Goal: Task Accomplishment & Management: Manage account settings

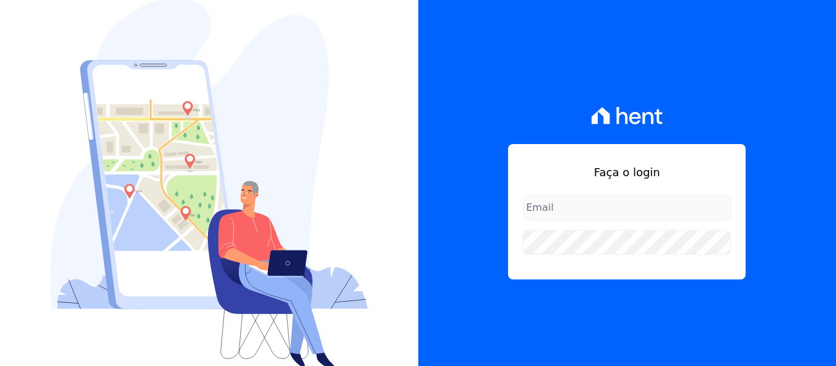
click at [746, 280] on div "Faça o login" at bounding box center [627, 212] width 238 height 136
click at [731, 181] on h1 "Faça o login" at bounding box center [627, 172] width 208 height 17
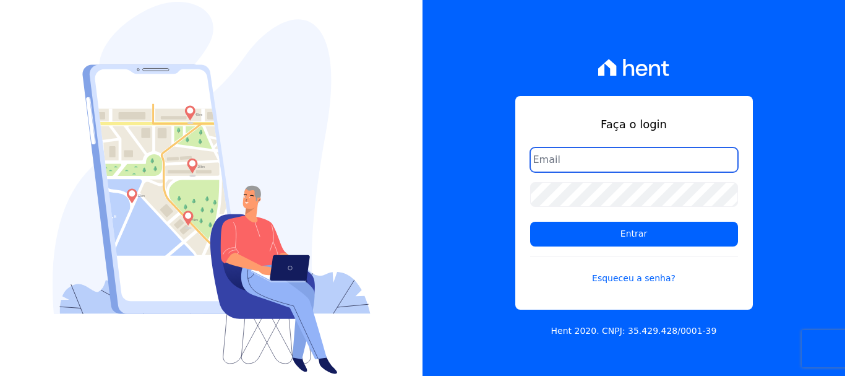
click at [610, 153] on input "email" at bounding box center [634, 159] width 208 height 25
type input "[EMAIL_ADDRESS][DOMAIN_NAME]"
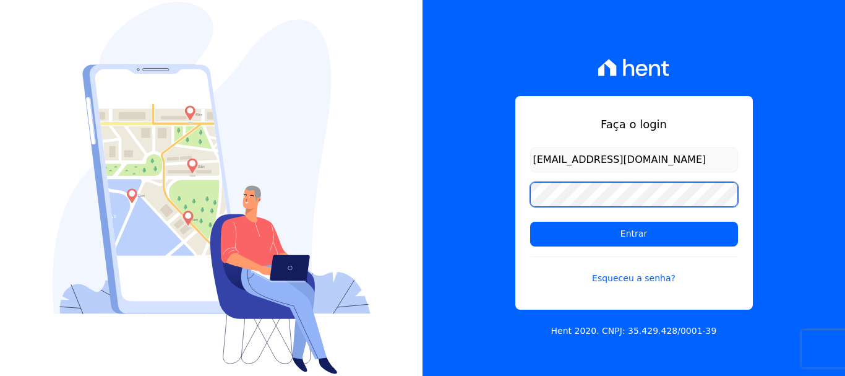
click at [530, 222] on input "Entrar" at bounding box center [634, 234] width 208 height 25
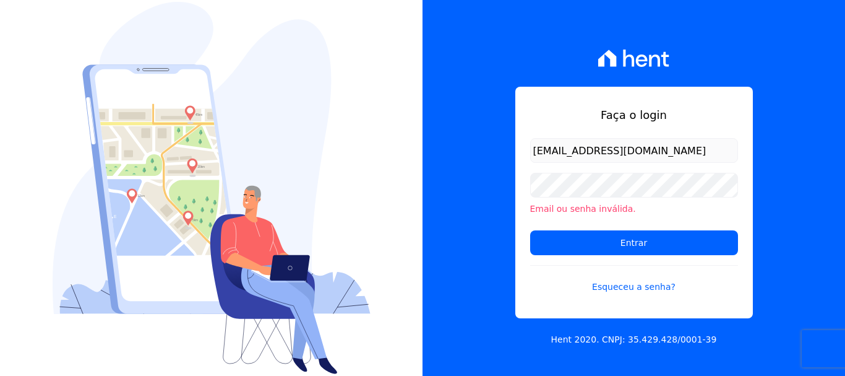
click at [610, 205] on li "Email ou senha inválida." at bounding box center [634, 208] width 208 height 13
click at [530, 230] on input "Entrar" at bounding box center [634, 242] width 208 height 25
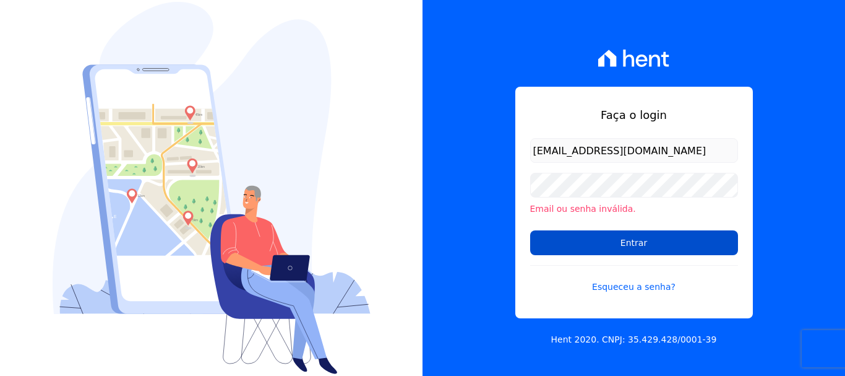
click at [618, 239] on input "Entrar" at bounding box center [634, 242] width 208 height 25
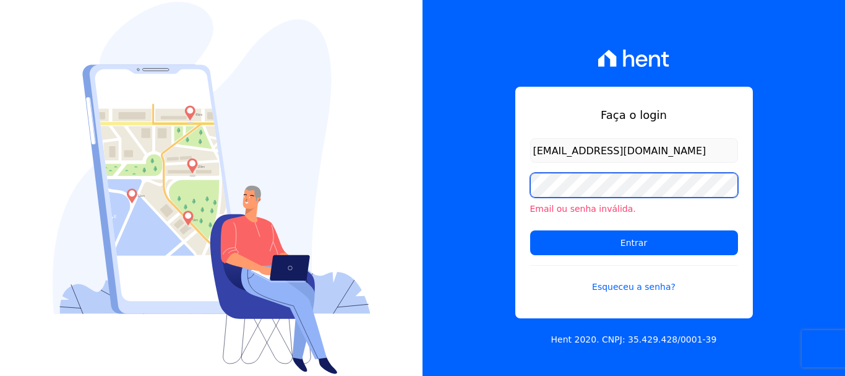
click at [530, 230] on input "Entrar" at bounding box center [634, 242] width 208 height 25
click at [623, 241] on input "Entrar" at bounding box center [634, 242] width 208 height 25
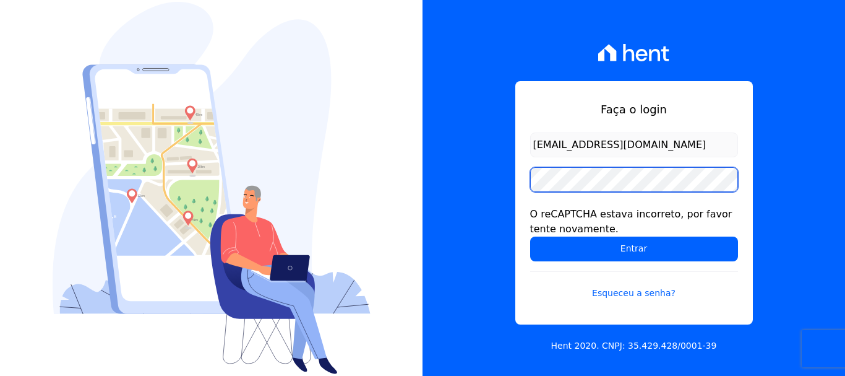
click at [530, 236] on input "Entrar" at bounding box center [634, 248] width 208 height 25
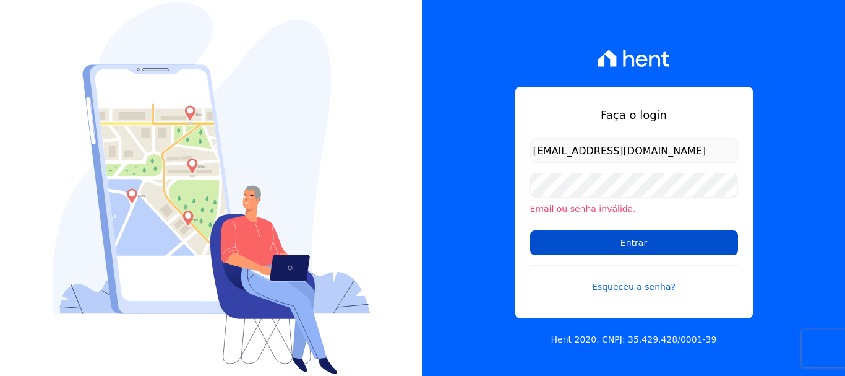
click at [634, 238] on input "Entrar" at bounding box center [634, 242] width 208 height 25
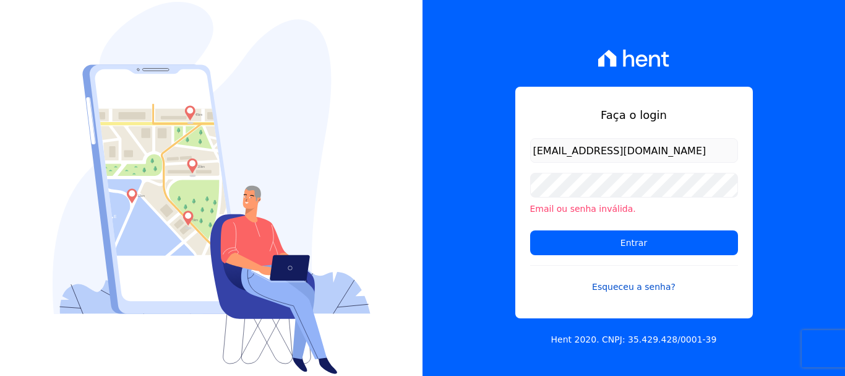
click at [639, 288] on link "Esqueceu a senha?" at bounding box center [634, 279] width 208 height 28
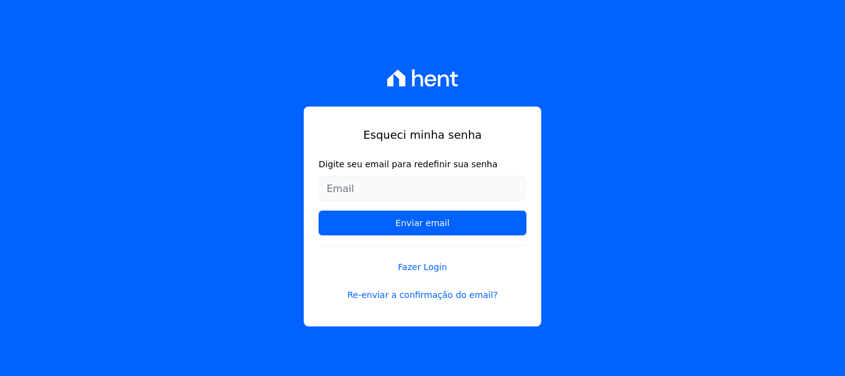
click at [422, 178] on input "Digite seu email para redefinir sua senha" at bounding box center [423, 188] width 208 height 25
type input "[EMAIL_ADDRESS][DOMAIN_NAME]"
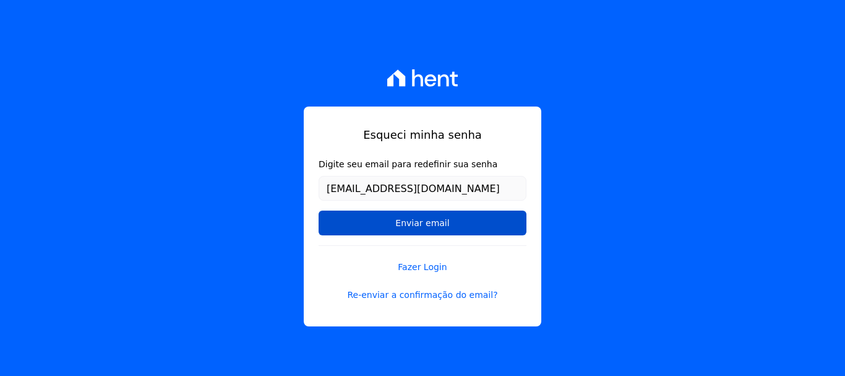
click at [423, 218] on input "Enviar email" at bounding box center [423, 222] width 208 height 25
click at [422, 223] on input "Enviar email" at bounding box center [423, 222] width 208 height 25
click at [459, 220] on input "Enviar email" at bounding box center [423, 222] width 208 height 25
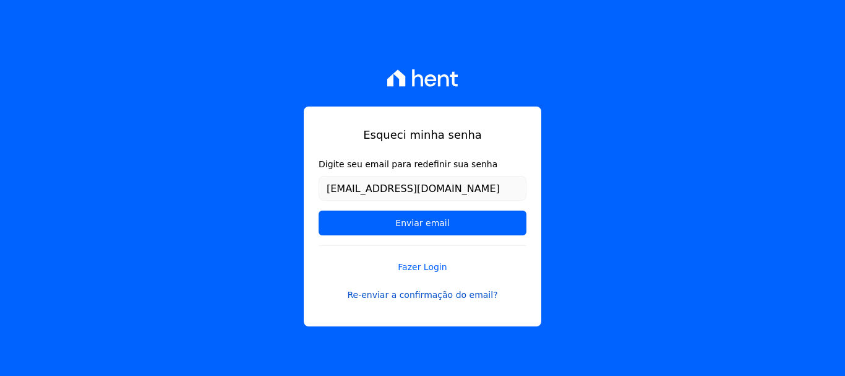
click at [460, 297] on link "Re-enviar a confirmação do email?" at bounding box center [423, 294] width 208 height 13
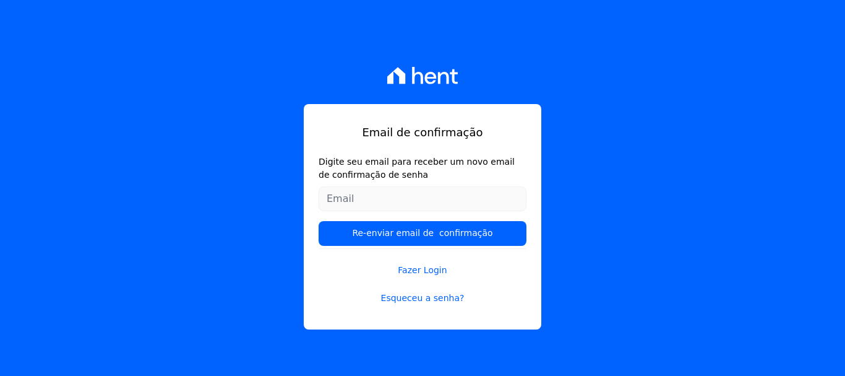
click at [435, 201] on input "Digite seu email para receber um novo email de confirmação de senha" at bounding box center [423, 198] width 208 height 25
type input "[EMAIL_ADDRESS][DOMAIN_NAME]"
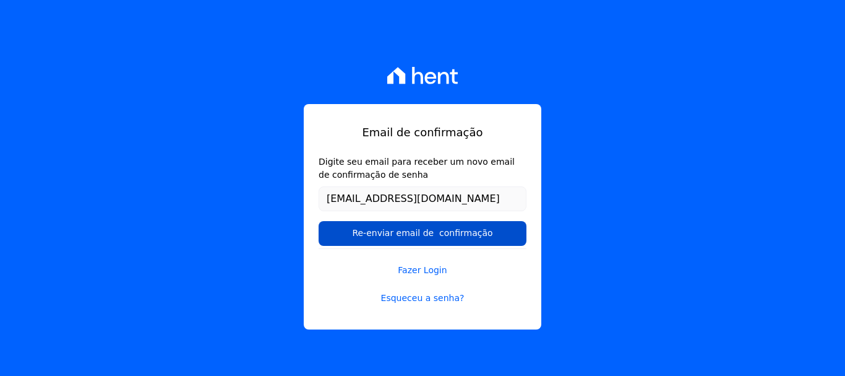
click at [442, 233] on input "Re-enviar email de confirmação" at bounding box center [423, 233] width 208 height 25
click at [429, 233] on input "Re-enviar email de confirmação" at bounding box center [423, 233] width 208 height 25
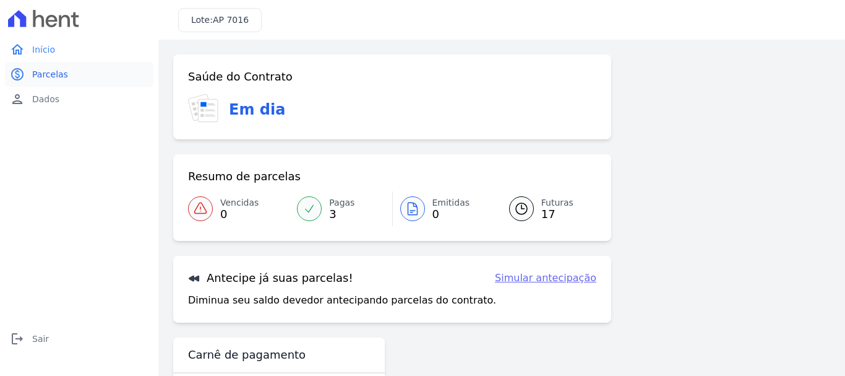
click at [46, 75] on span "Parcelas" at bounding box center [50, 74] width 36 height 12
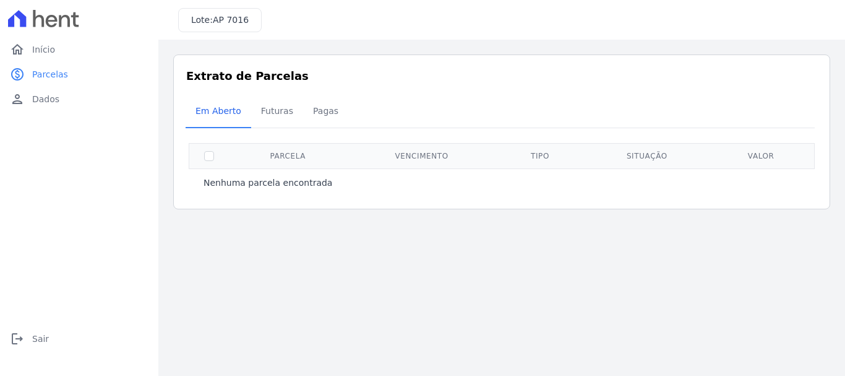
click at [202, 154] on th at bounding box center [209, 155] width 40 height 25
click at [209, 158] on input "checkbox" at bounding box center [209, 156] width 10 height 10
checkbox input "false"
click at [342, 213] on div "Listagem de parcelas Baixar PDF Extrato de Parcelas Em [GEOGRAPHIC_DATA] Futura…" at bounding box center [501, 132] width 687 height 184
